Goal: Task Accomplishment & Management: Complete application form

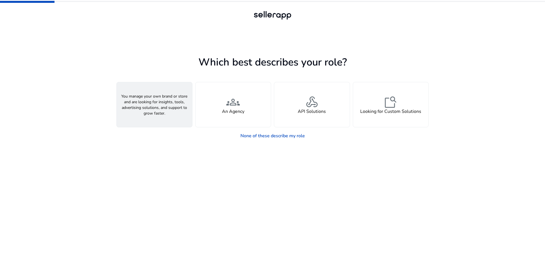
click at [178, 113] on div "person A Seller" at bounding box center [154, 104] width 75 height 45
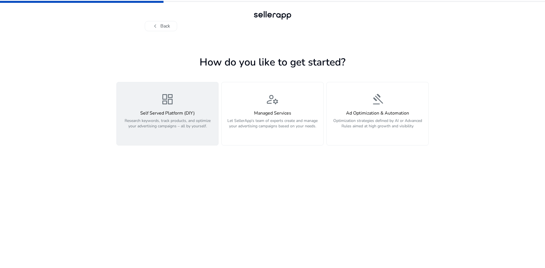
click at [184, 108] on div "dashboard Self Served Platform (DIY) Research keywords, track products, and opt…" at bounding box center [167, 114] width 95 height 43
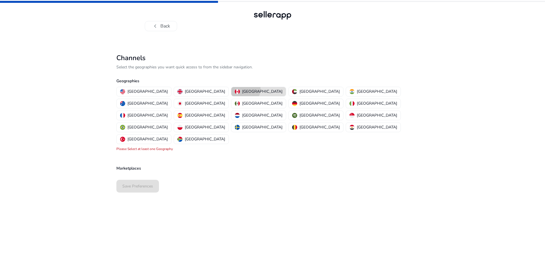
click at [242, 89] on p "Canada" at bounding box center [262, 92] width 40 height 6
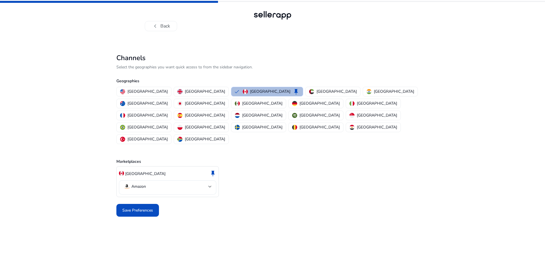
click at [156, 183] on mat-select-trigger "Amazon" at bounding box center [165, 186] width 85 height 7
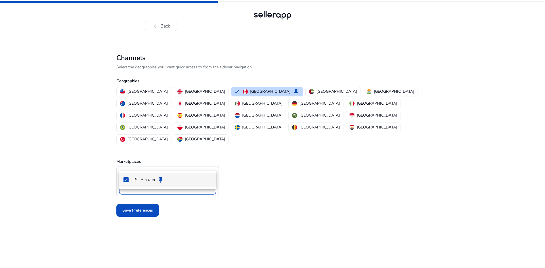
click at [170, 163] on div at bounding box center [272, 134] width 545 height 268
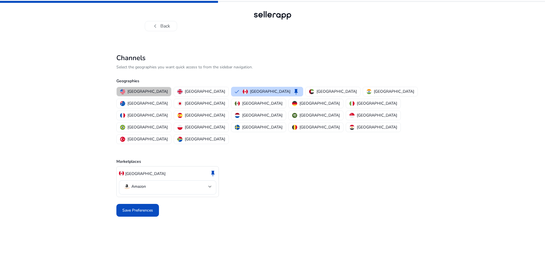
click at [144, 91] on p "United States" at bounding box center [147, 92] width 40 height 6
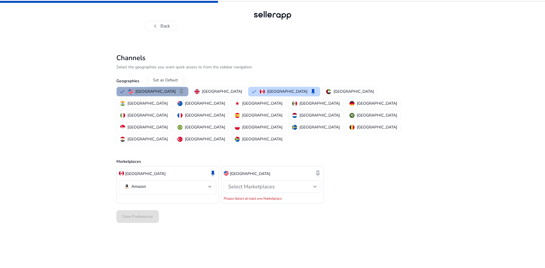
click at [178, 90] on span "keep" at bounding box center [181, 91] width 7 height 7
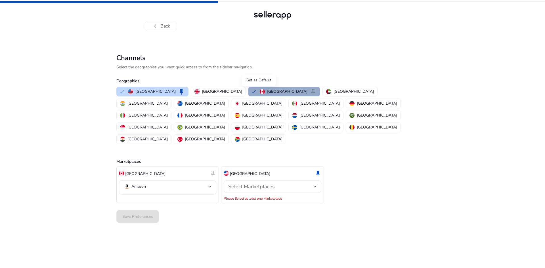
click at [310, 90] on span "keep" at bounding box center [313, 91] width 7 height 7
click at [269, 183] on span "Select Marketplaces" at bounding box center [251, 186] width 47 height 7
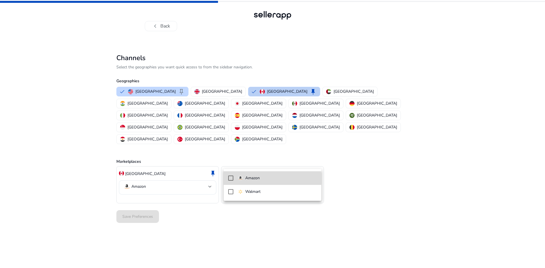
click at [270, 179] on span "Amazon" at bounding box center [277, 178] width 79 height 6
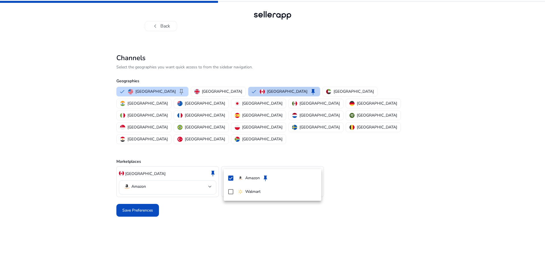
click at [143, 185] on div at bounding box center [272, 134] width 545 height 268
click at [150, 207] on span "Save Preferences" at bounding box center [137, 210] width 31 height 6
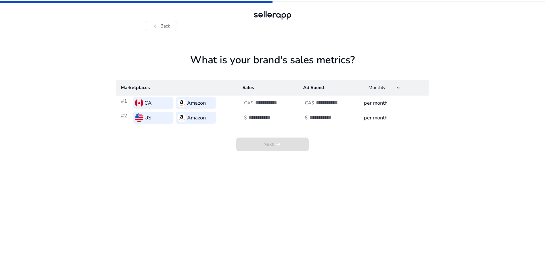
click at [265, 102] on input "number" at bounding box center [274, 103] width 38 height 6
click at [291, 101] on input "*" at bounding box center [274, 103] width 38 height 6
click at [291, 104] on input "*" at bounding box center [274, 103] width 38 height 6
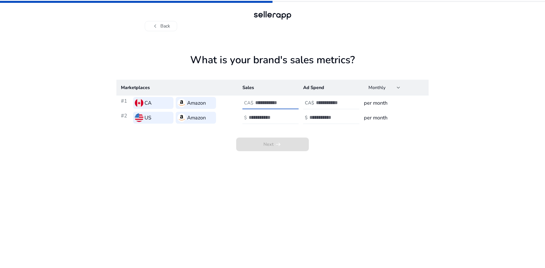
click at [291, 104] on input "*" at bounding box center [274, 103] width 38 height 6
type input "**"
click at [291, 104] on input "**" at bounding box center [274, 103] width 38 height 6
click at [376, 161] on app-sales-metrics "What is your brand's sales metrics? Marketplaces Sales Ad Spend Monthly #1 CA A…" at bounding box center [272, 161] width 312 height 214
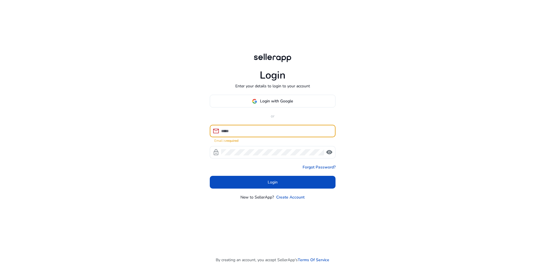
type input "**********"
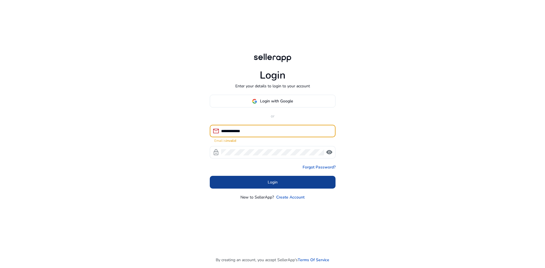
click at [279, 184] on span at bounding box center [273, 183] width 126 height 14
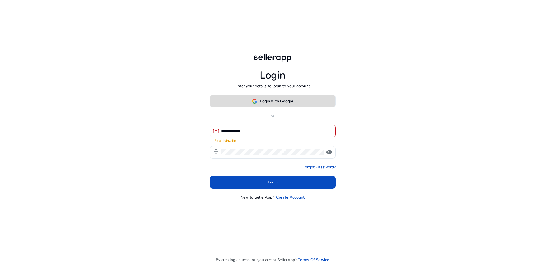
click at [276, 102] on span "Login with Google" at bounding box center [276, 101] width 33 height 6
